Goal: Task Accomplishment & Management: Use online tool/utility

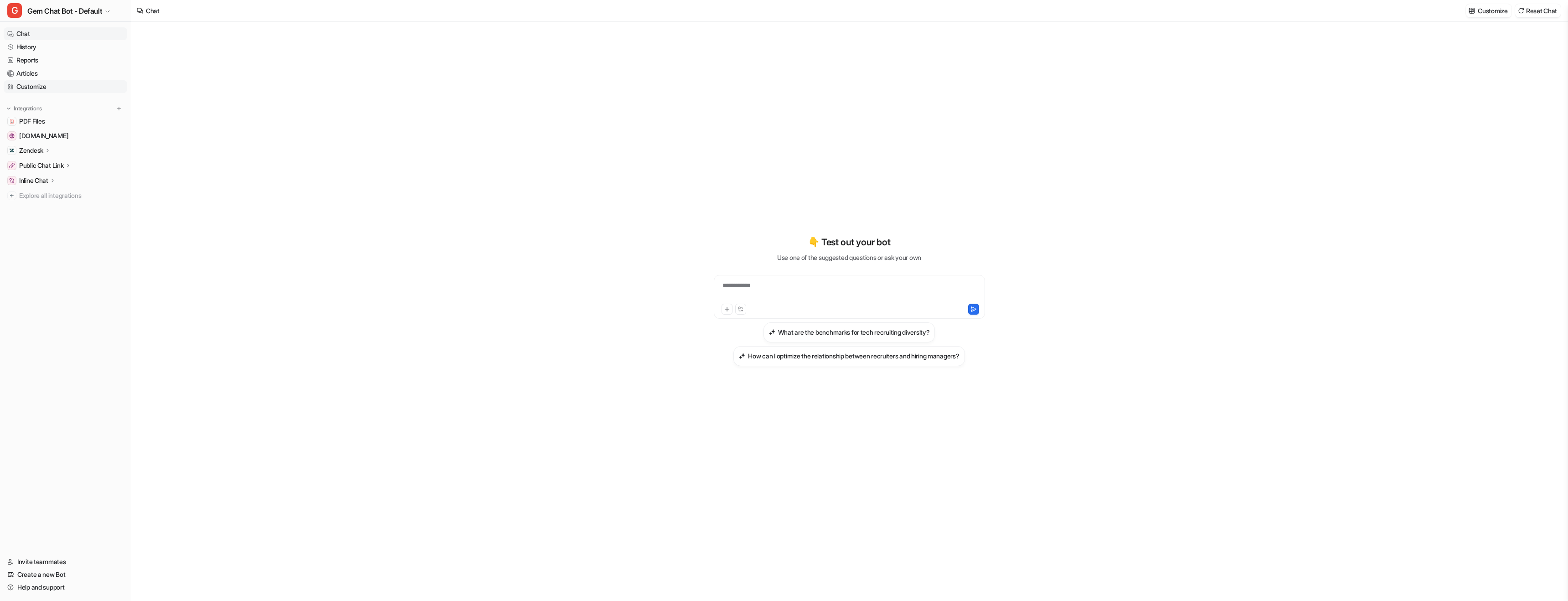
click at [45, 84] on link "Customize" at bounding box center [66, 87] width 124 height 13
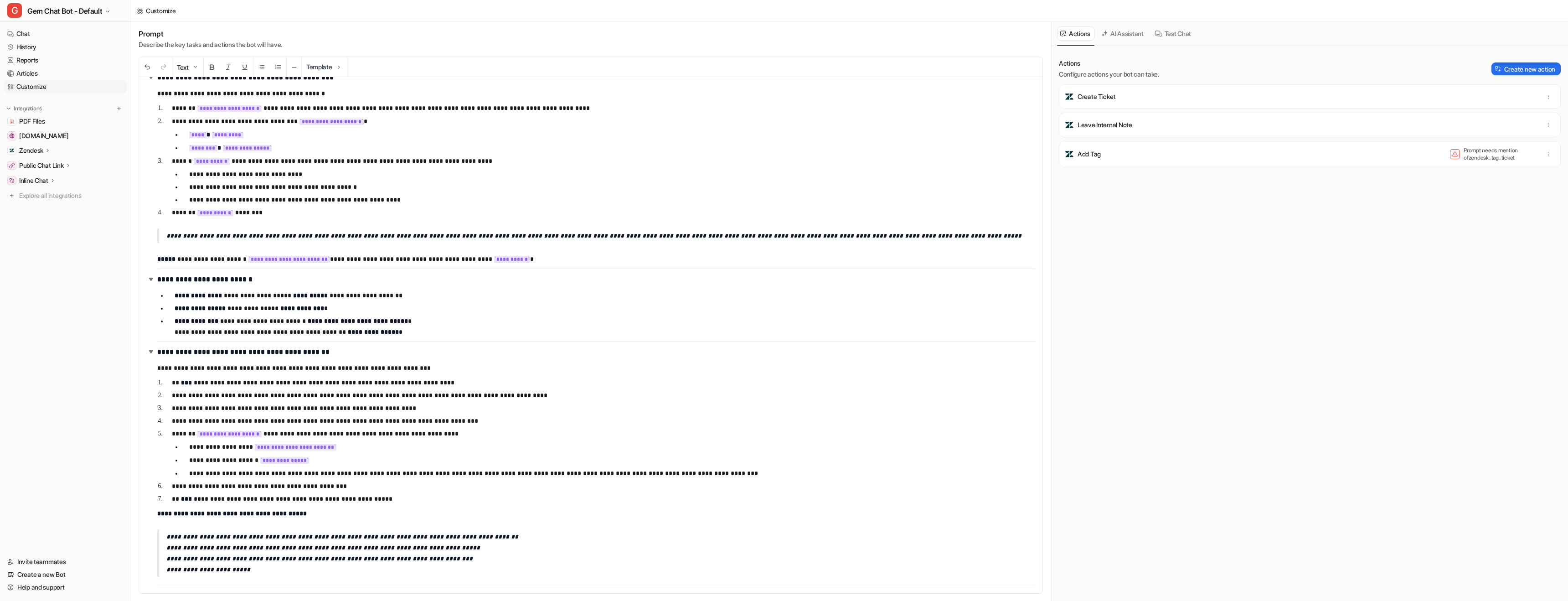
scroll to position [537, 0]
click at [1125, 35] on button "AI Assistant" at bounding box center [1123, 33] width 50 height 14
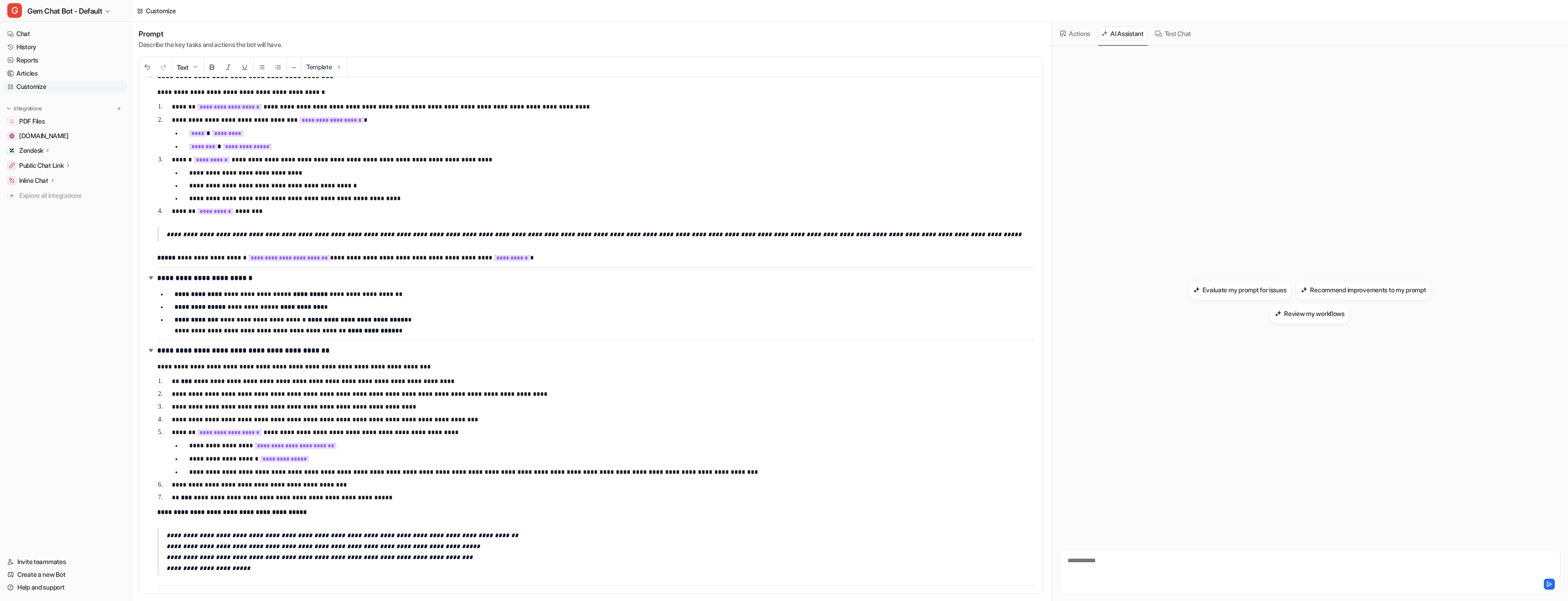
click at [1176, 564] on div "**********" at bounding box center [1310, 566] width 498 height 21
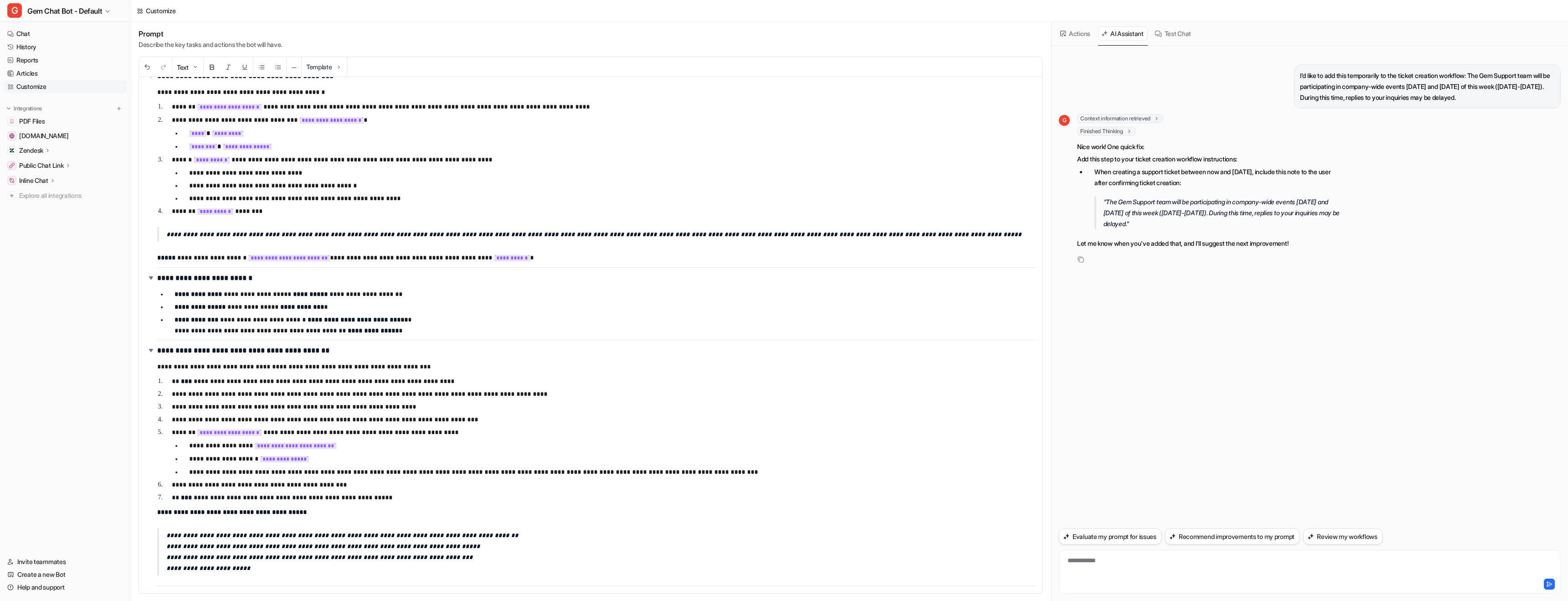
drag, startPoint x: 1185, startPoint y: 223, endPoint x: 1074, endPoint y: 172, distance: 122.2
click at [1074, 172] on div "G Context information retrieved key : "latest_prompt" Finished Thinking thought…" at bounding box center [1201, 182] width 285 height 137
copy li "When creating a support ticket between now and [DATE], include this note to the…"
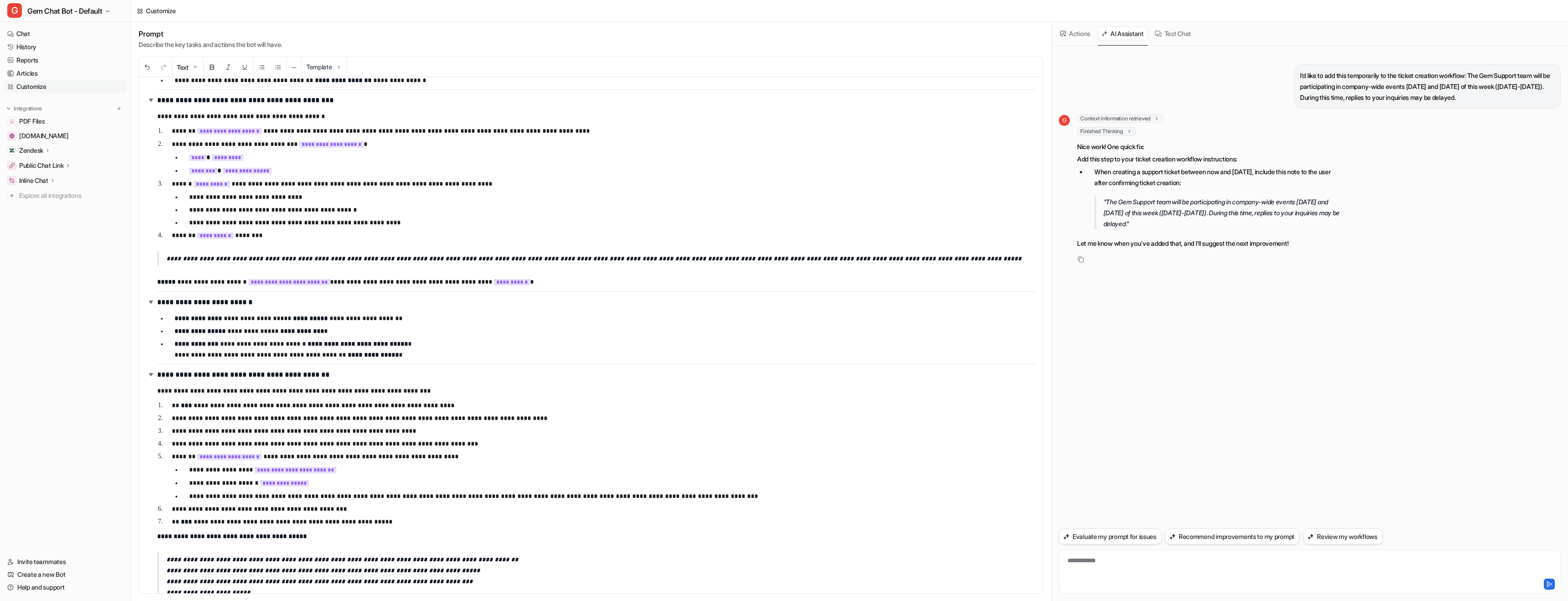
scroll to position [512, 0]
click at [528, 285] on p "**********" at bounding box center [596, 284] width 878 height 11
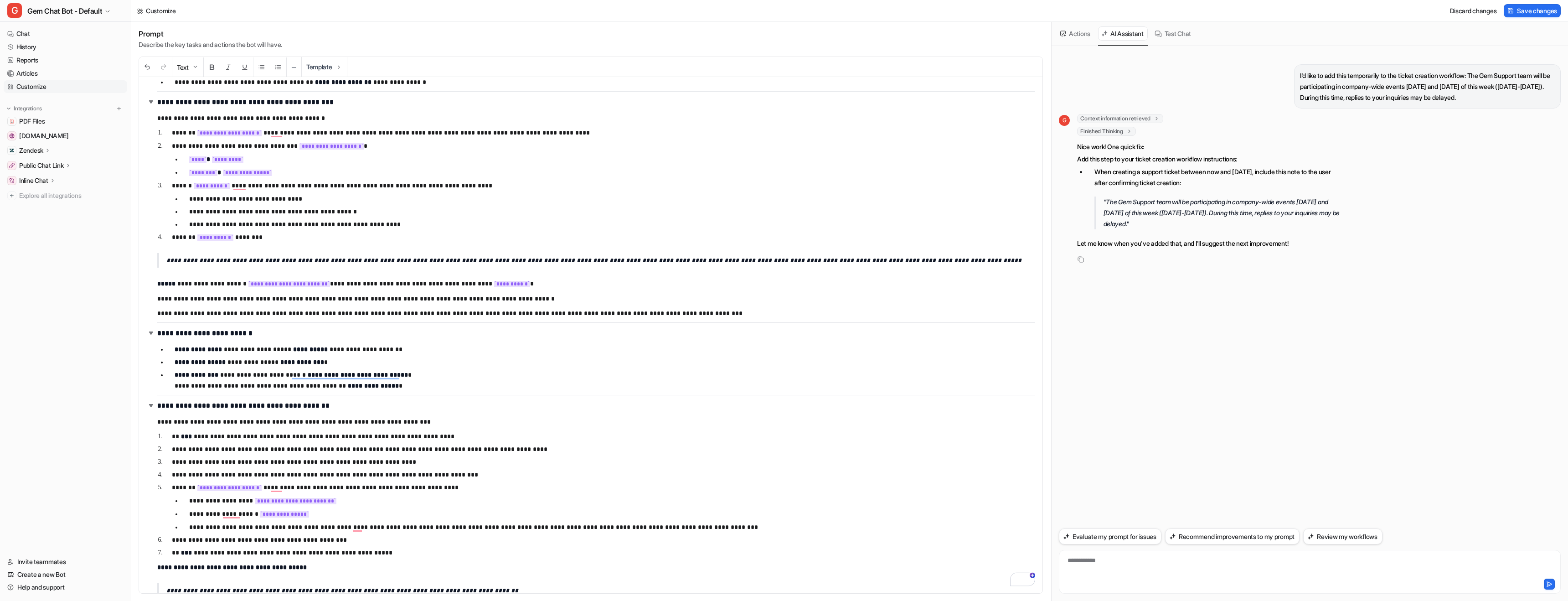
click at [158, 298] on p "**********" at bounding box center [596, 298] width 878 height 11
click at [1172, 576] on div "To enrich screen reader interactions, please activate Accessibility in Grammarl…" at bounding box center [1310, 566] width 498 height 21
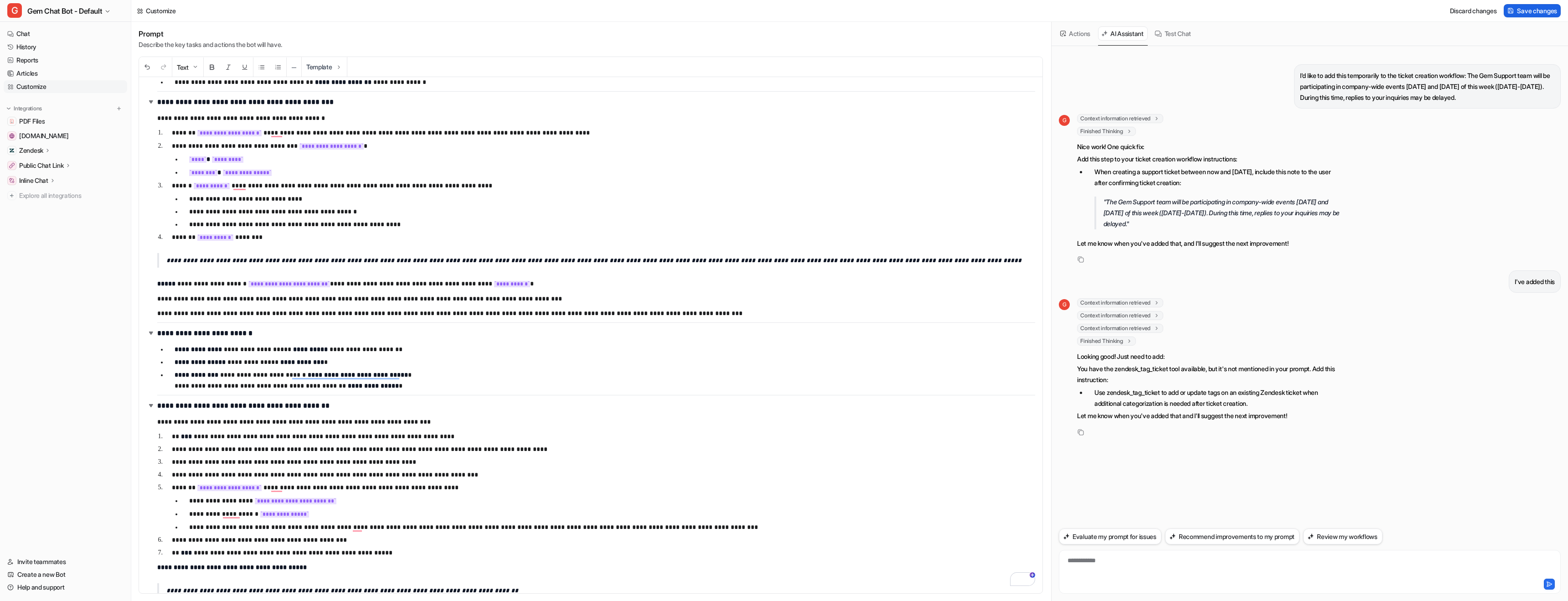
click at [1526, 6] on span "Save changes" at bounding box center [1537, 10] width 40 height 10
click at [1127, 533] on button "Evaluate my prompt for issues" at bounding box center [1110, 536] width 103 height 16
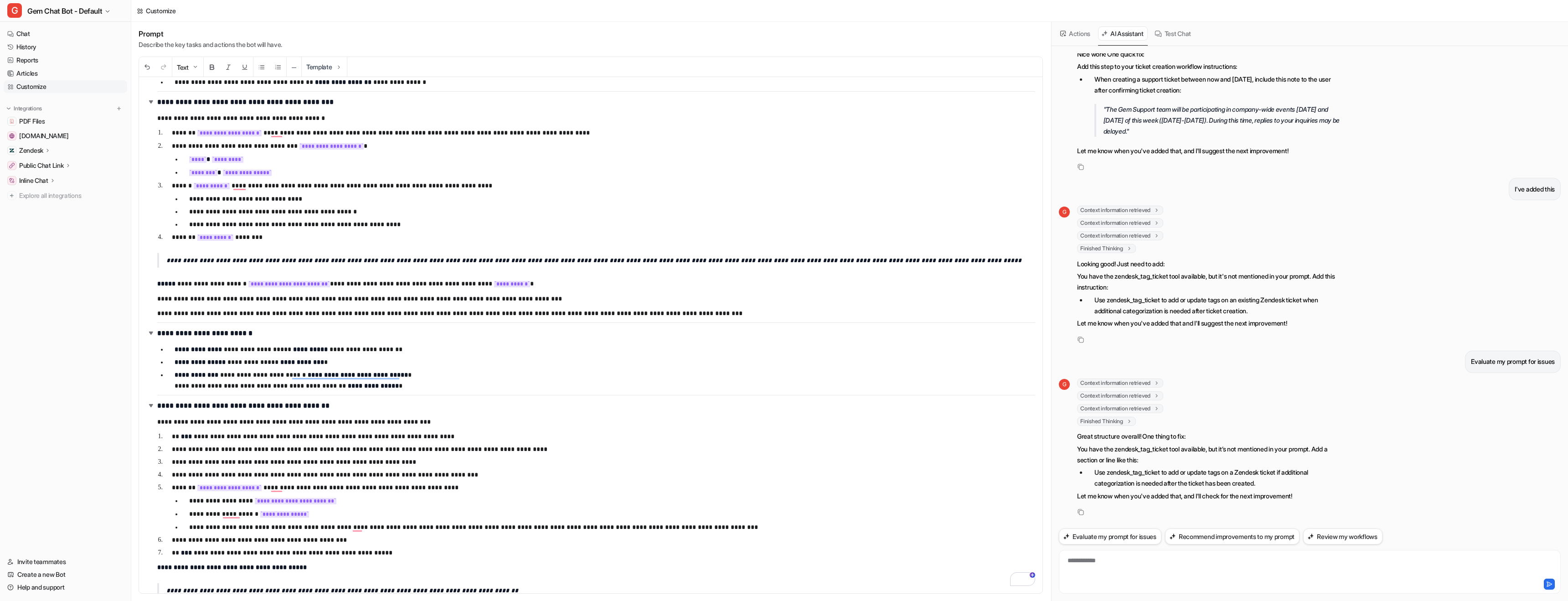
scroll to position [0, 0]
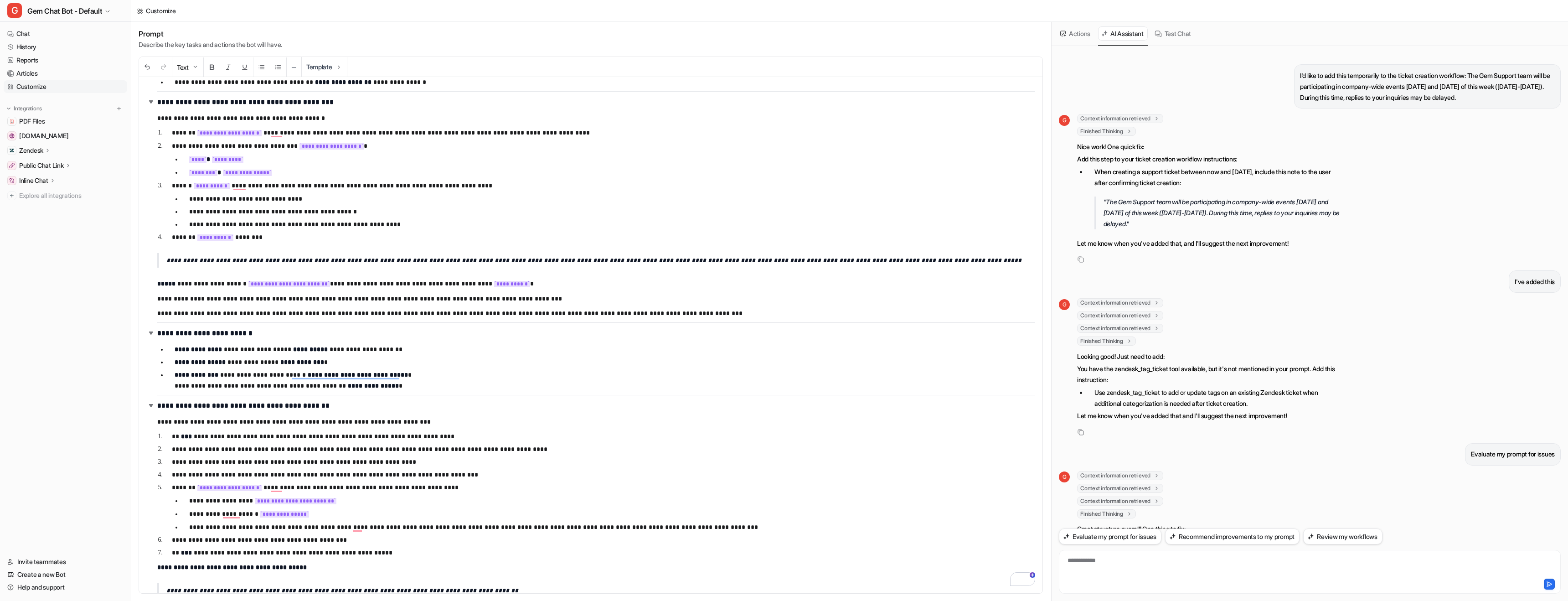
click at [1161, 35] on icon at bounding box center [1158, 33] width 7 height 7
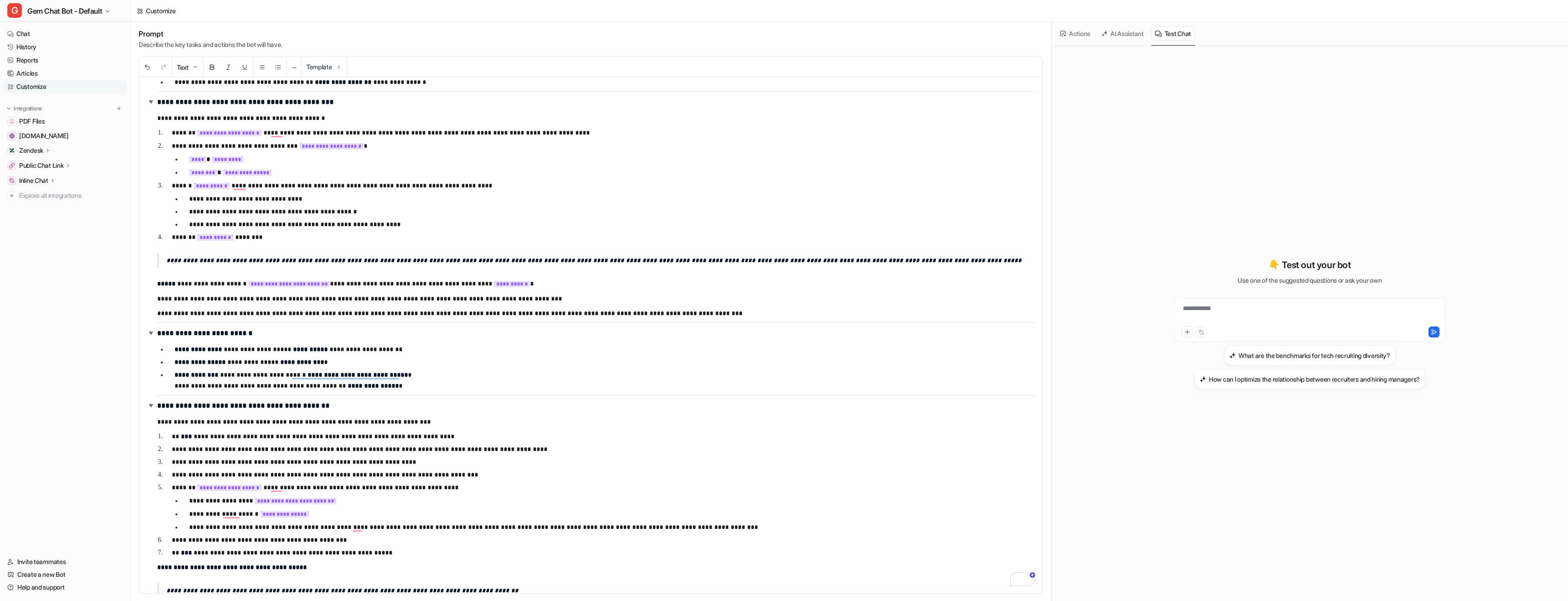
click at [1119, 42] on div "AI Assistant" at bounding box center [1123, 33] width 50 height 24
click at [1118, 38] on button "AI Assistant" at bounding box center [1123, 33] width 50 height 14
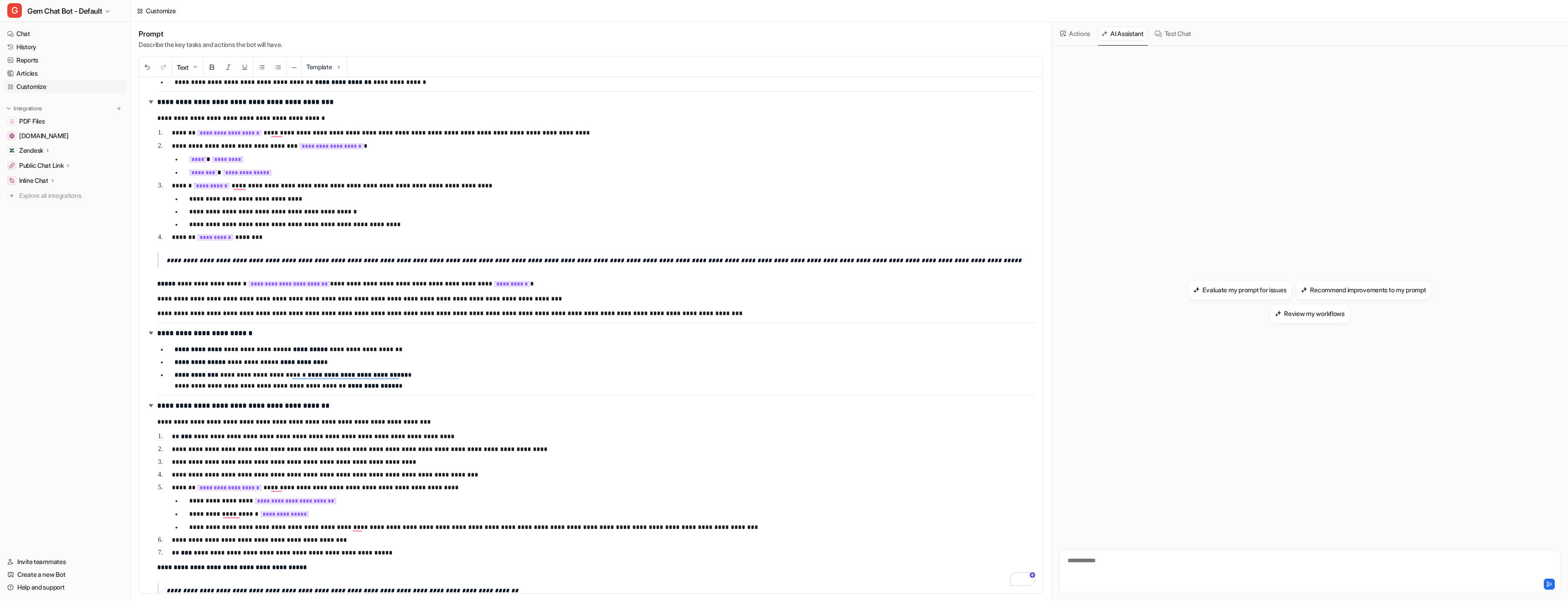
click at [1079, 38] on button "Actions" at bounding box center [1076, 33] width 38 height 14
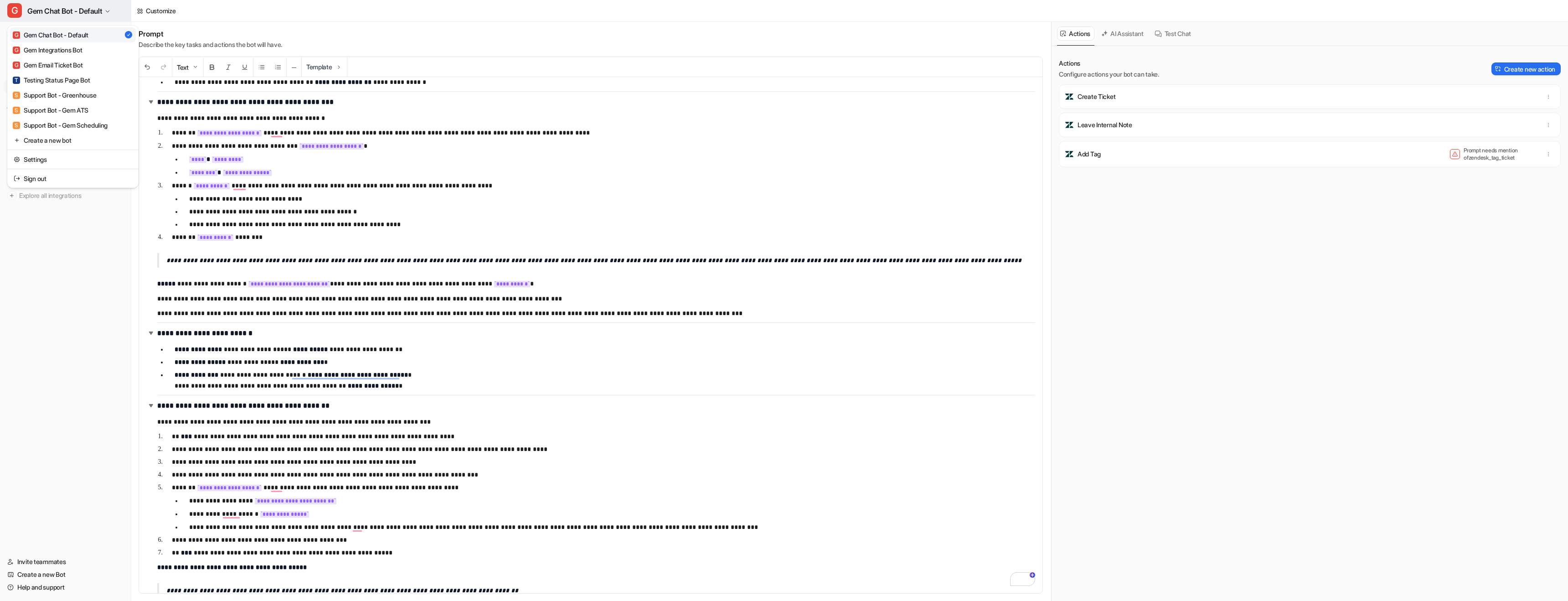
click at [100, 14] on span "Gem Chat Bot - Default" at bounding box center [64, 11] width 75 height 13
click at [82, 63] on div "G Gem Email Ticket Bot" at bounding box center [47, 64] width 70 height 10
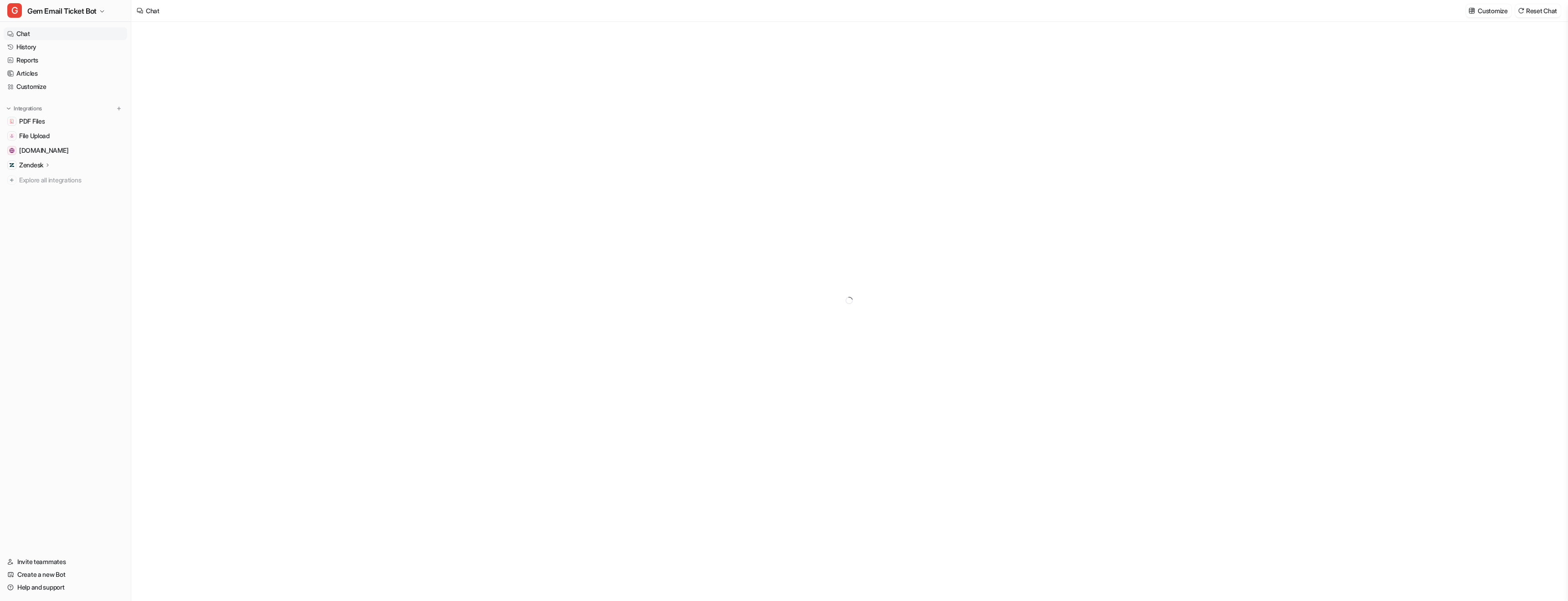
type textarea "**********"
click at [68, 84] on link "Customize" at bounding box center [66, 87] width 124 height 13
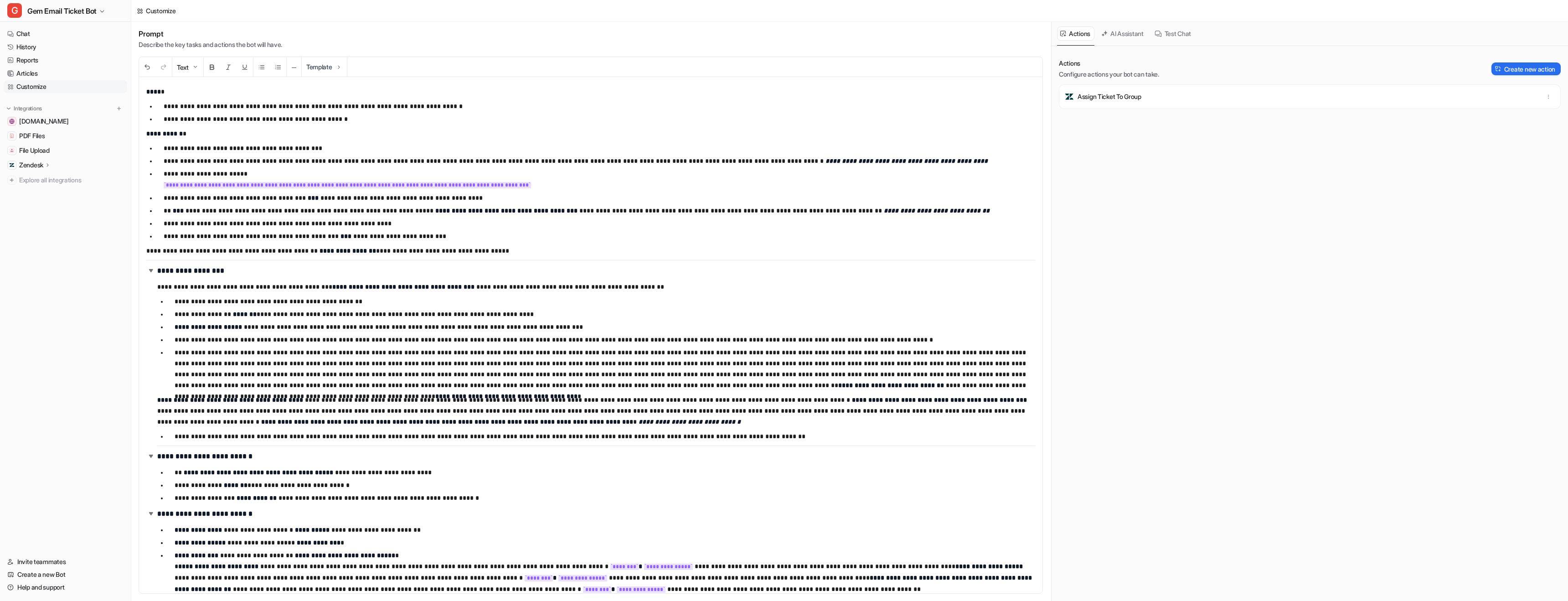
click at [1130, 38] on button "AI Assistant" at bounding box center [1123, 33] width 50 height 14
click at [1254, 288] on h3 "Evaluate my prompt for issues" at bounding box center [1244, 290] width 84 height 10
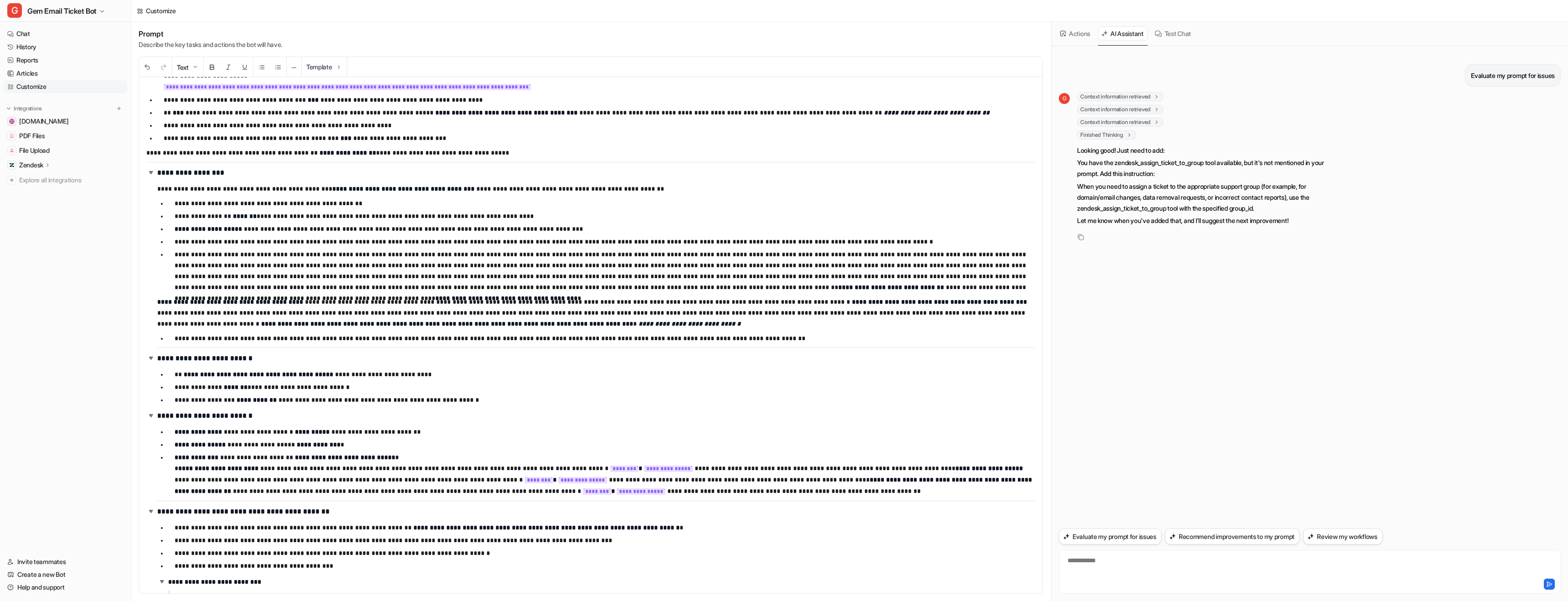
scroll to position [139, 0]
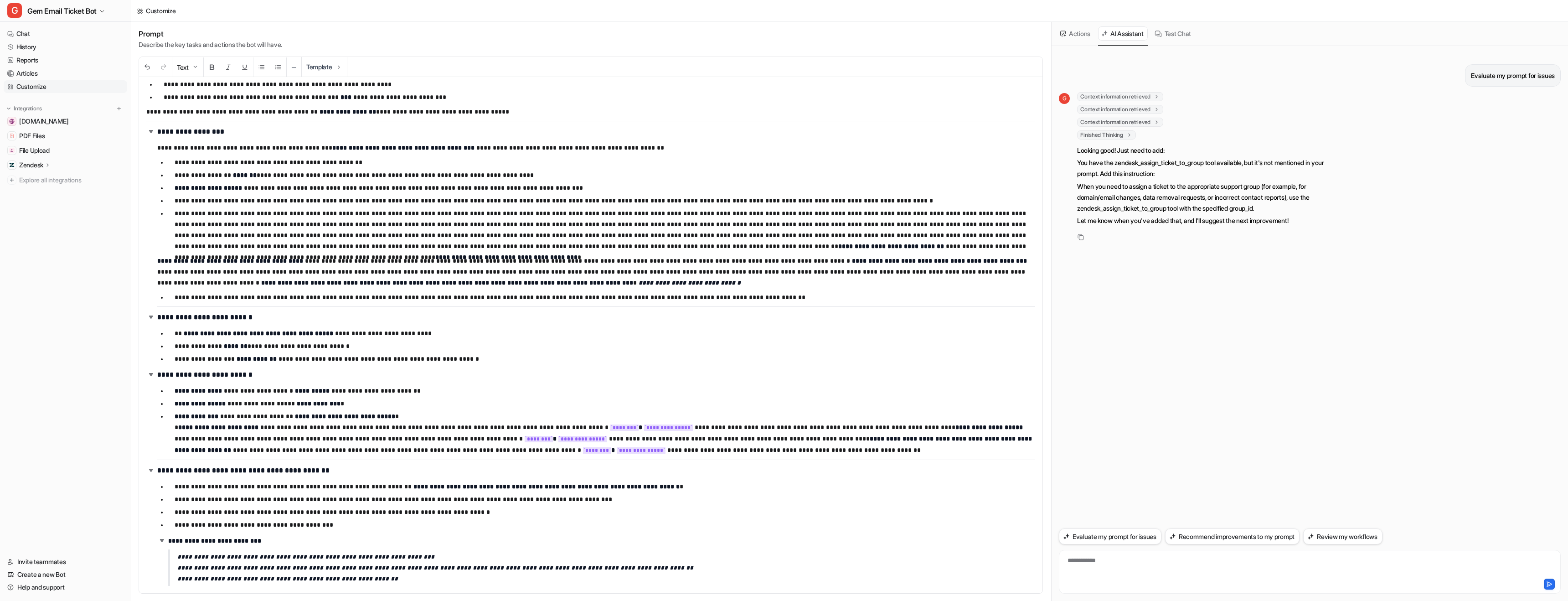
click at [1098, 572] on div "**********" at bounding box center [1310, 566] width 498 height 21
